Goal: Information Seeking & Learning: Learn about a topic

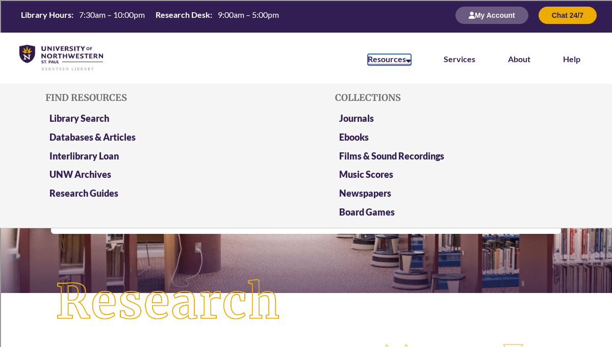
click at [392, 57] on link "Resources" at bounding box center [389, 59] width 43 height 11
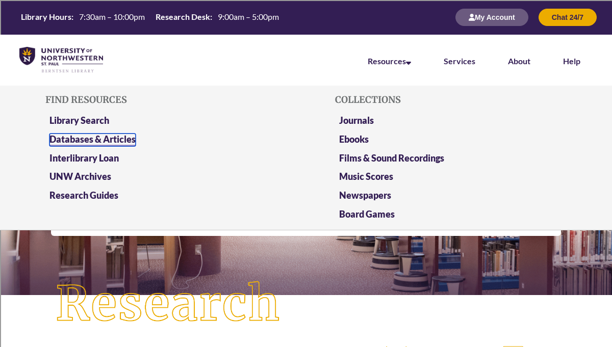
click at [104, 143] on link "Databases & Articles" at bounding box center [92, 140] width 86 height 13
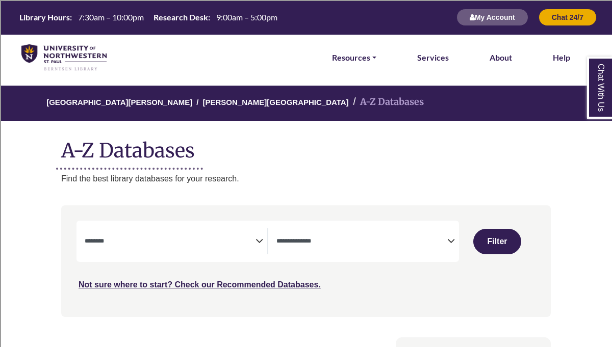
select select "Database Subject Filter"
select select "Database Types Filter"
select select "Database Subject Filter"
select select "Database Types Filter"
click at [133, 234] on span "Search filters" at bounding box center [170, 242] width 171 height 26
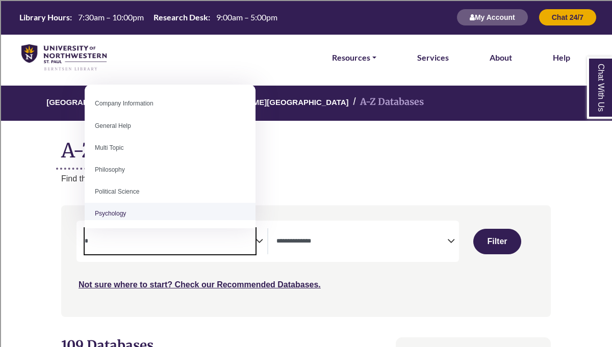
type textarea "*"
select select "*****"
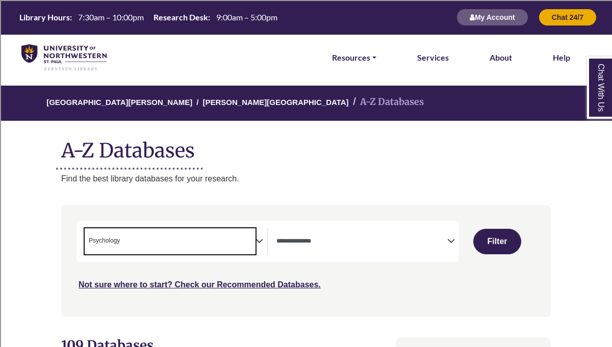
click at [305, 237] on span "Search filters" at bounding box center [362, 240] width 171 height 9
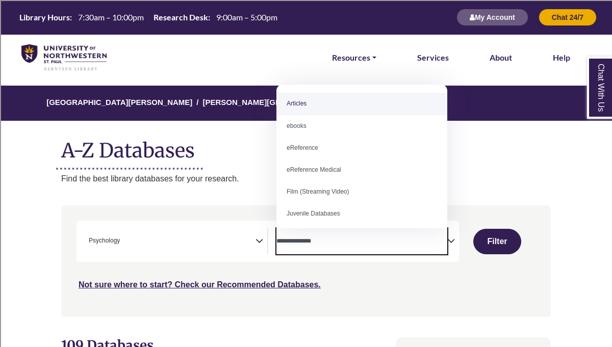
select select "*****"
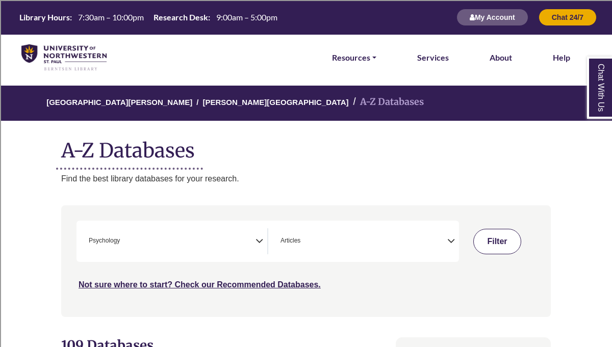
click at [504, 242] on button "Filter" at bounding box center [497, 242] width 48 height 26
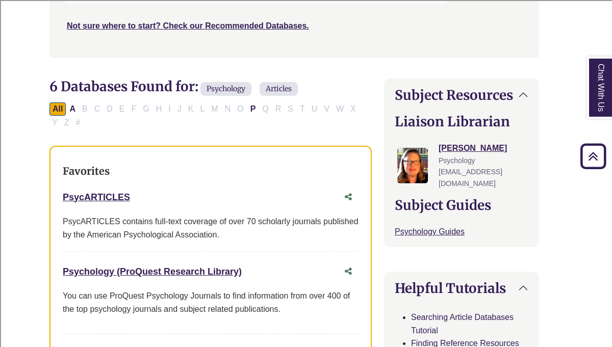
scroll to position [262, 12]
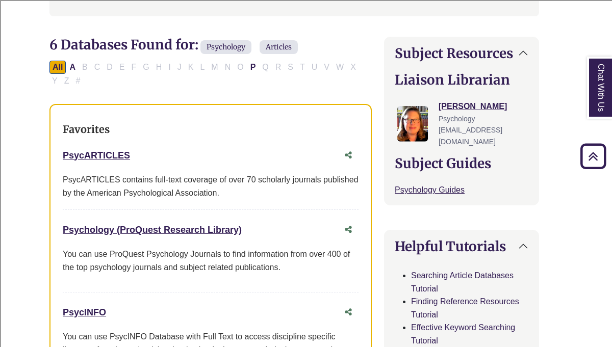
click at [127, 247] on div "Psychology (ProQuest Research Library) This link opens in a new window You can …" at bounding box center [211, 256] width 296 height 72
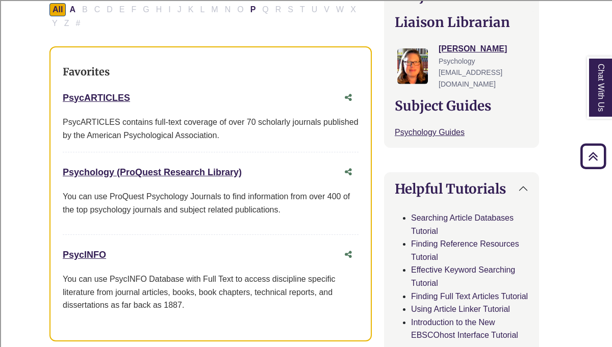
scroll to position [360, 12]
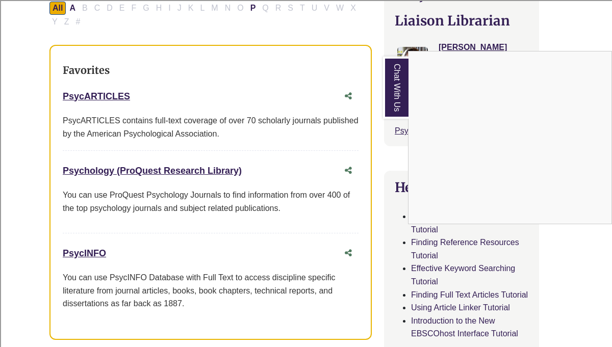
click at [93, 258] on div "Chat With Us" at bounding box center [306, 173] width 612 height 347
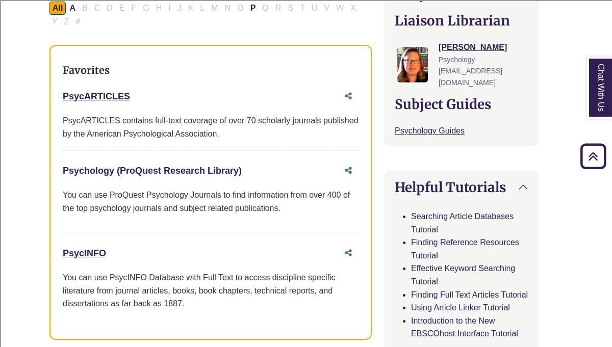
click at [130, 171] on link "Psychology (ProQuest Research Library) This link opens in a new window" at bounding box center [152, 171] width 179 height 10
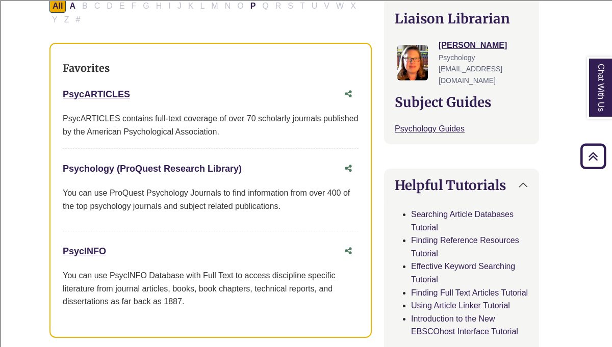
click at [189, 168] on link "Psychology (ProQuest Research Library) This link opens in a new window" at bounding box center [152, 169] width 179 height 10
